Goal: Information Seeking & Learning: Learn about a topic

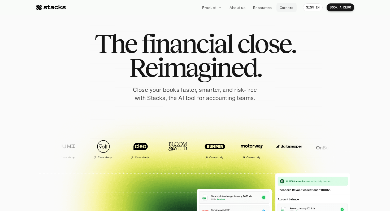
click at [259, 9] on p "Resources" at bounding box center [262, 8] width 19 height 6
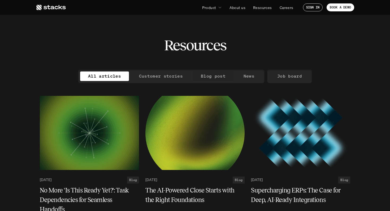
click at [209, 78] on p "Blog post" at bounding box center [213, 76] width 25 height 8
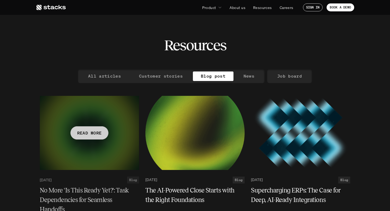
scroll to position [61, 0]
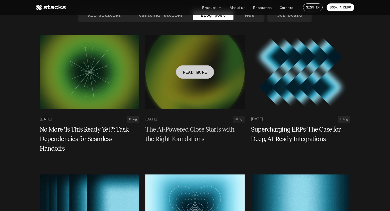
click at [186, 134] on h5 "The AI-Powered Close Starts with the Right Foundations" at bounding box center [191, 134] width 93 height 19
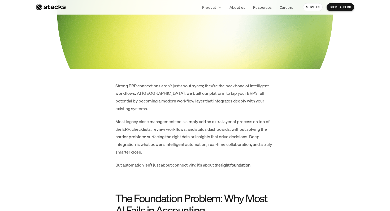
scroll to position [323, 0]
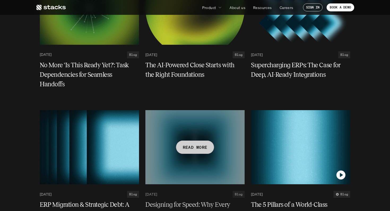
scroll to position [174, 0]
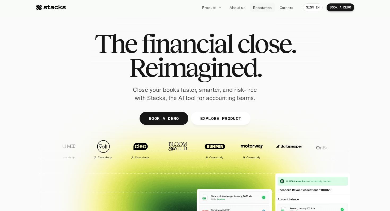
click at [266, 7] on p "Resources" at bounding box center [262, 8] width 19 height 6
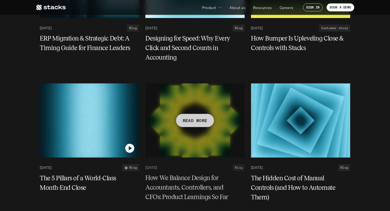
scroll to position [348, 0]
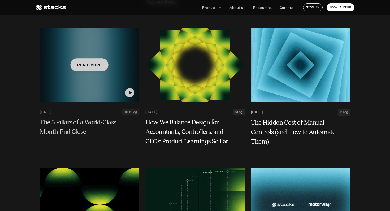
click at [96, 87] on div at bounding box center [89, 65] width 99 height 74
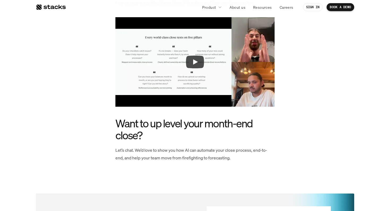
scroll to position [852, 0]
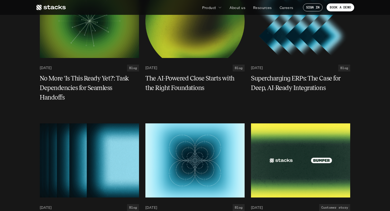
scroll to position [40, 0]
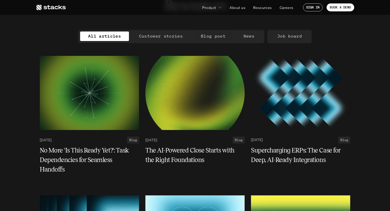
click at [214, 36] on p "Blog post" at bounding box center [213, 36] width 25 height 8
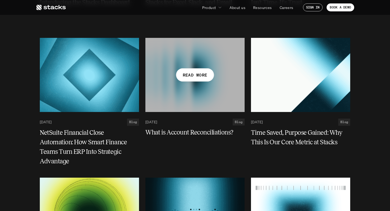
scroll to position [670, 0]
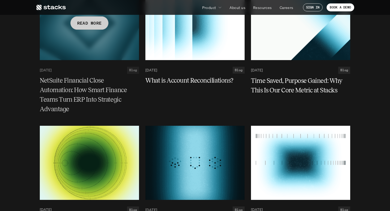
click at [84, 25] on p "READ MORE" at bounding box center [89, 23] width 25 height 8
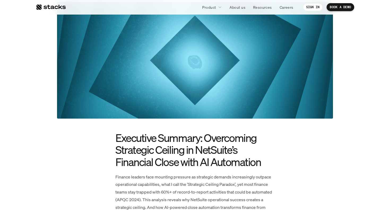
scroll to position [252, 0]
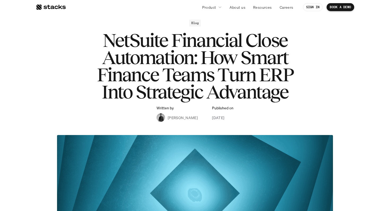
scroll to position [0, 0]
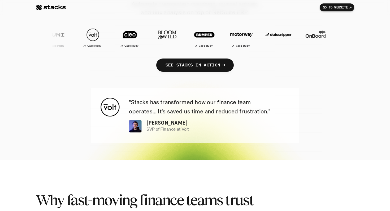
scroll to position [61, 0]
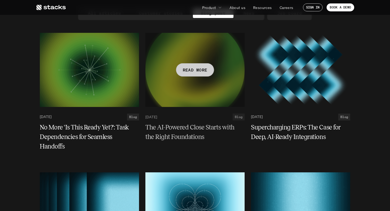
scroll to position [133, 0]
